Goal: Navigation & Orientation: Find specific page/section

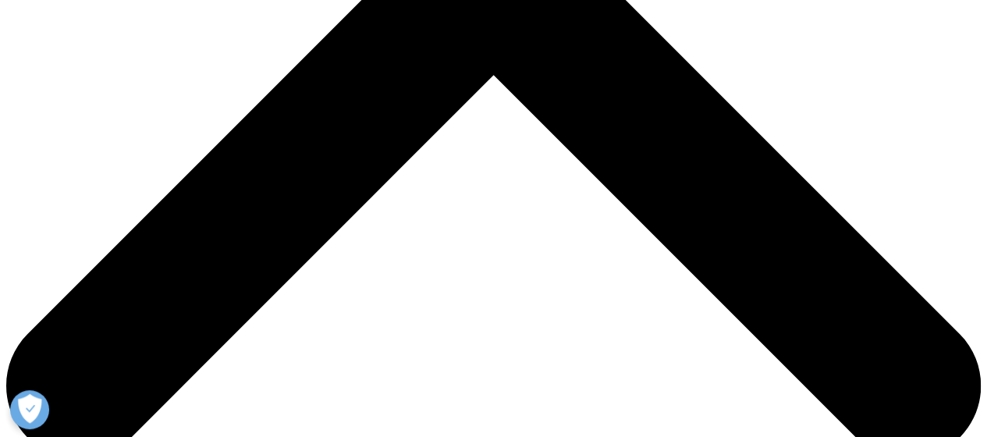
scroll to position [546, 0]
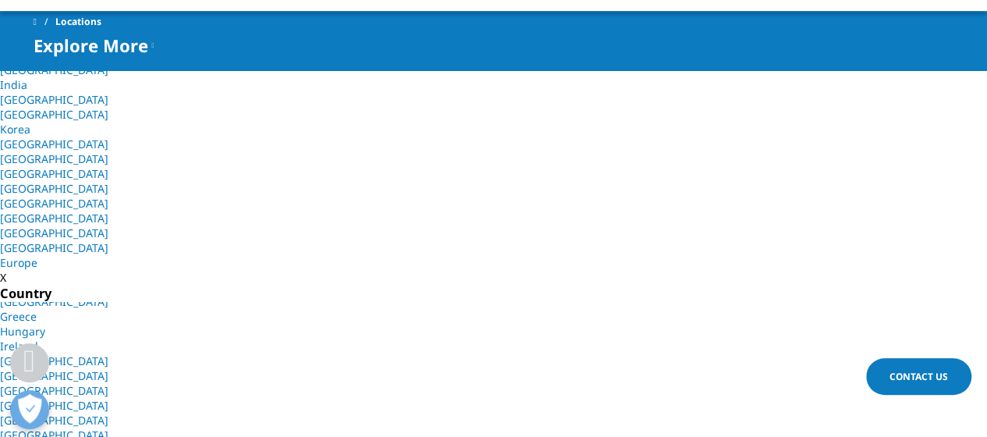
click at [108, 354] on link "[GEOGRAPHIC_DATA]" at bounding box center [54, 361] width 108 height 15
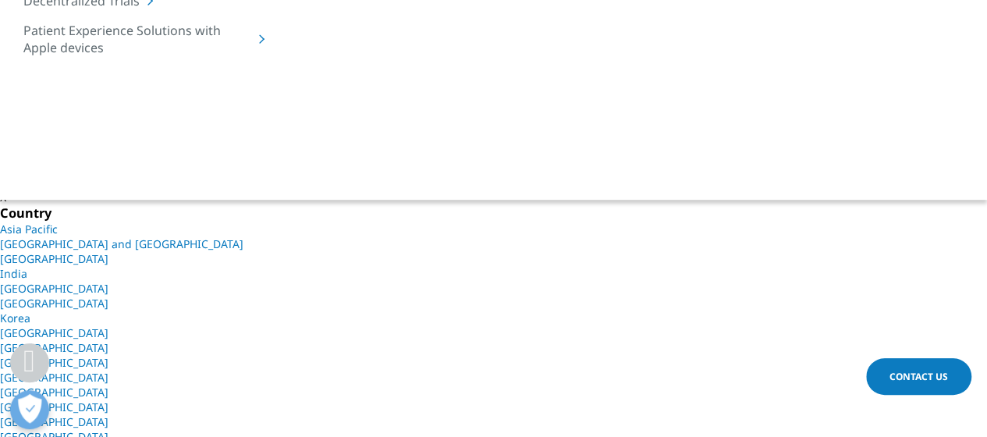
scroll to position [390, 0]
